Goal: Book appointment/travel/reservation

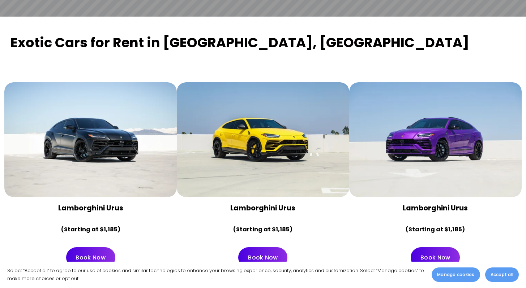
scroll to position [284, 0]
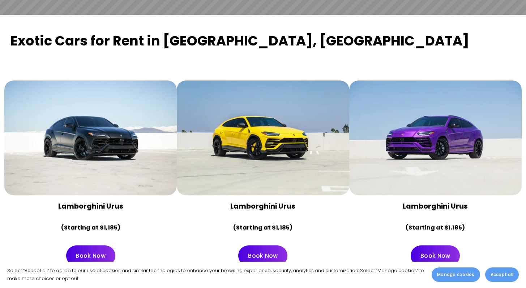
click at [328, 223] on p "(Starting at $1,185)" at bounding box center [263, 228] width 160 height 10
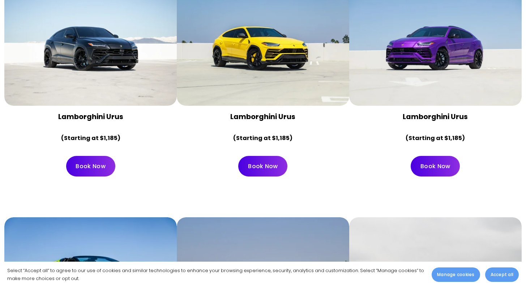
scroll to position [365, 0]
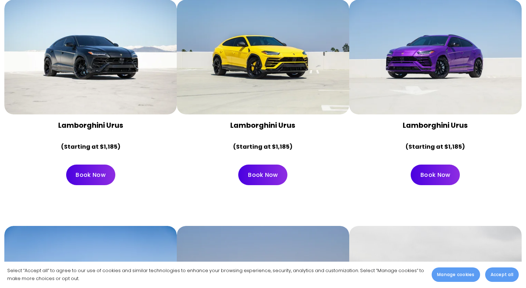
click at [95, 3] on div at bounding box center [90, 57] width 172 height 115
click at [95, 27] on div at bounding box center [90, 57] width 172 height 115
click at [84, 167] on link "Book Now" at bounding box center [90, 175] width 49 height 21
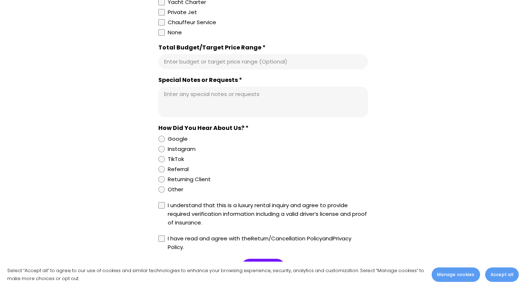
scroll to position [735, 0]
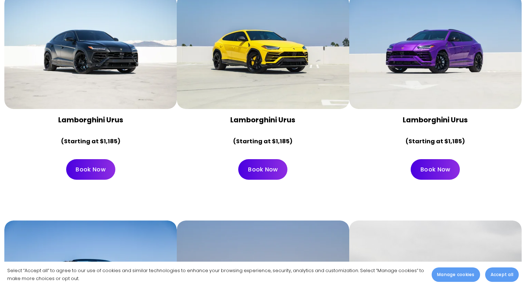
scroll to position [365, 0]
